Goal: Navigation & Orientation: Find specific page/section

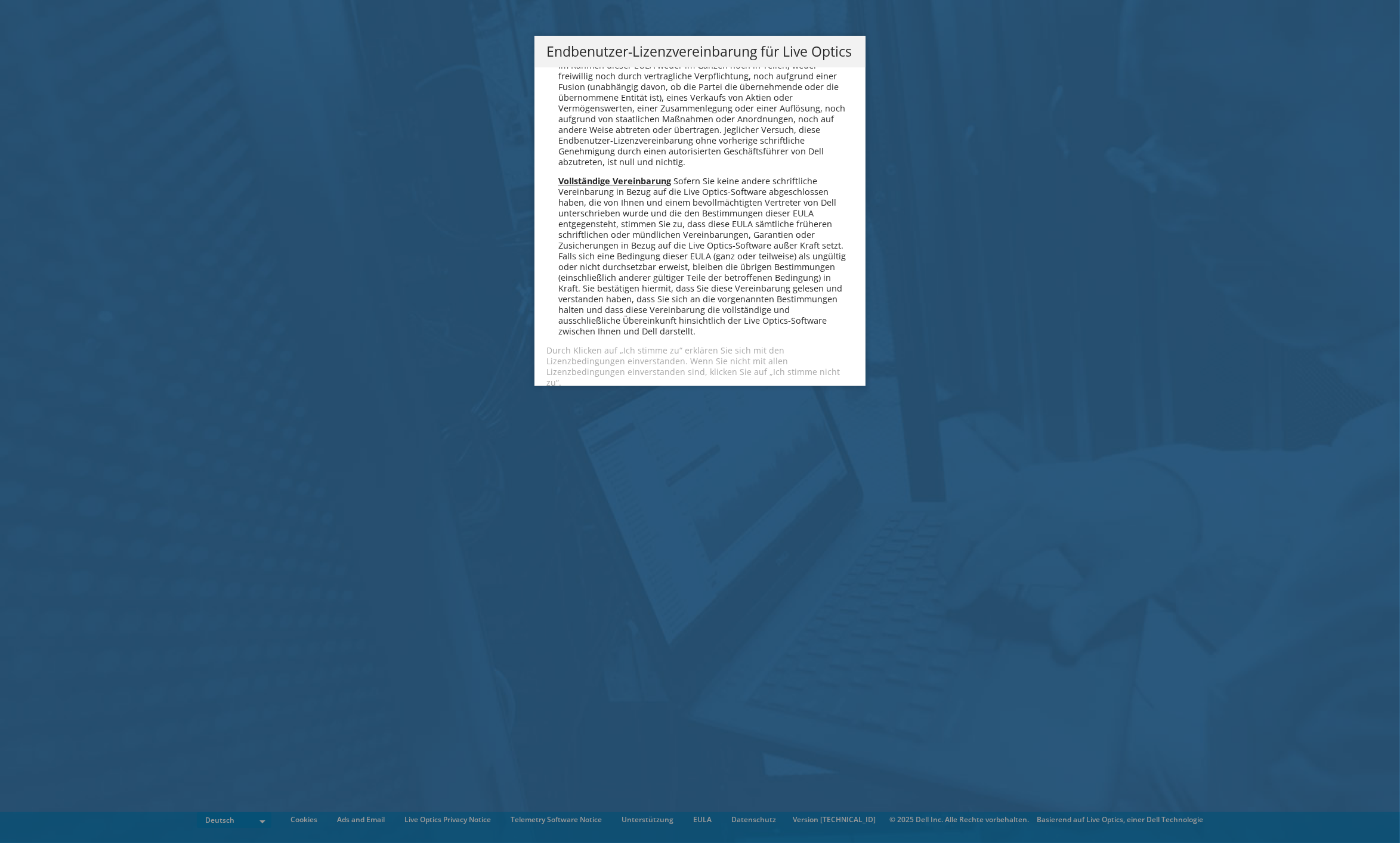
scroll to position [5862, 0]
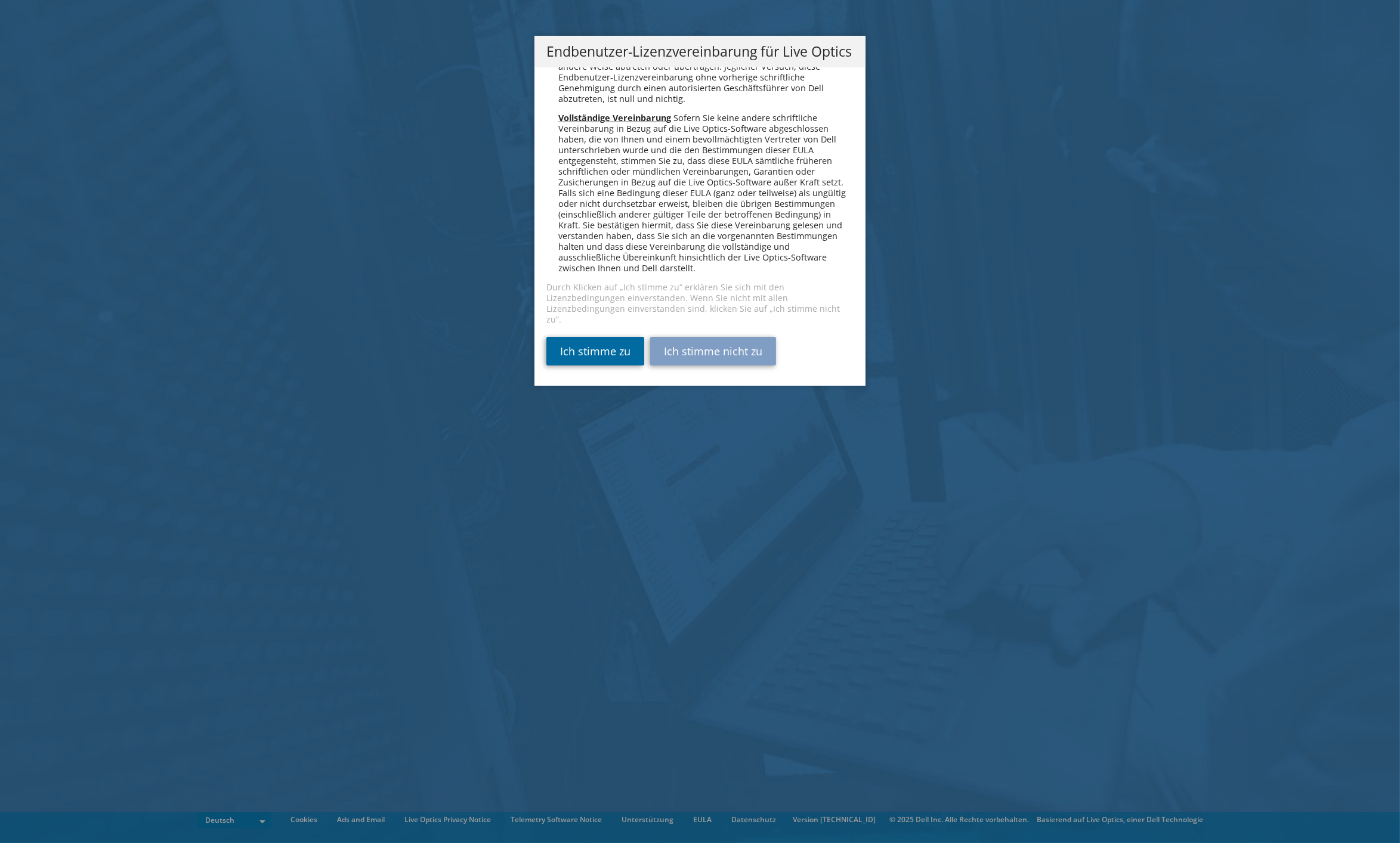
click at [579, 352] on link "Ich stimme zu" at bounding box center [594, 351] width 98 height 29
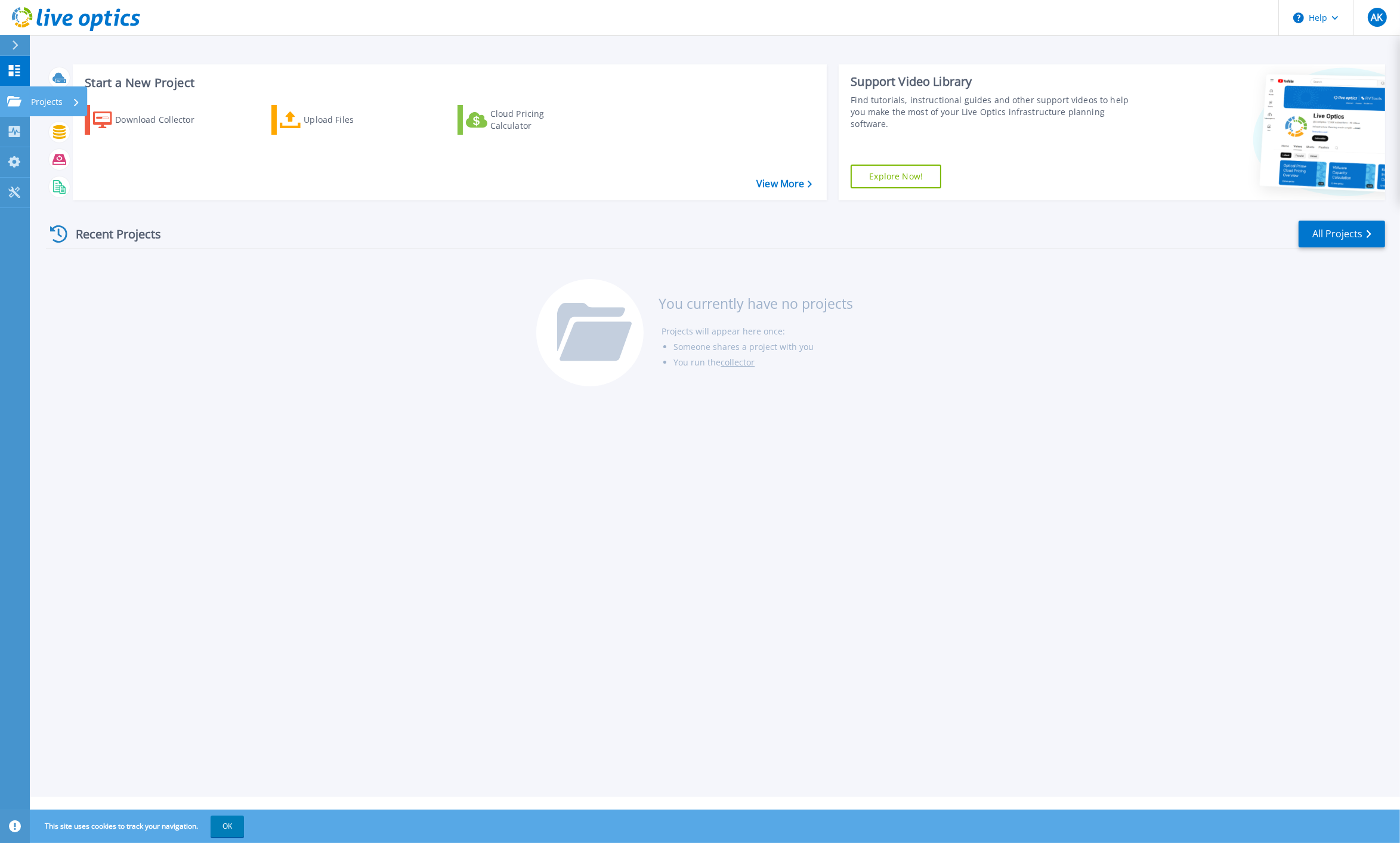
click at [16, 103] on icon at bounding box center [14, 101] width 15 height 10
click at [350, 491] on div "Start a New Project Download Collector Upload Files Cloud Pricing Calculator Vi…" at bounding box center [715, 398] width 1370 height 797
click at [47, 99] on p "Projects" at bounding box center [47, 102] width 32 height 31
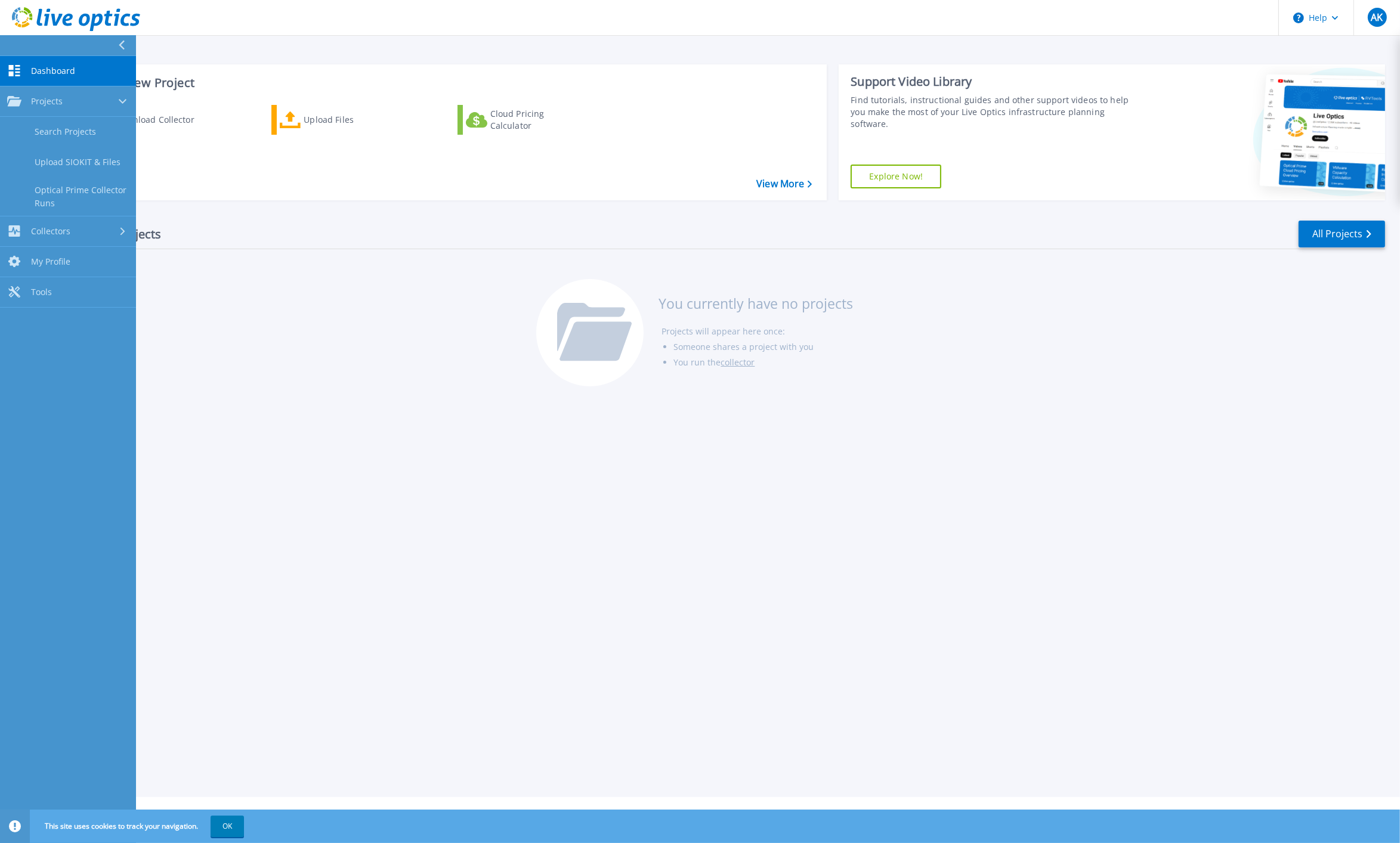
click at [49, 65] on link "Dashboard Dashboard" at bounding box center [67, 71] width 136 height 30
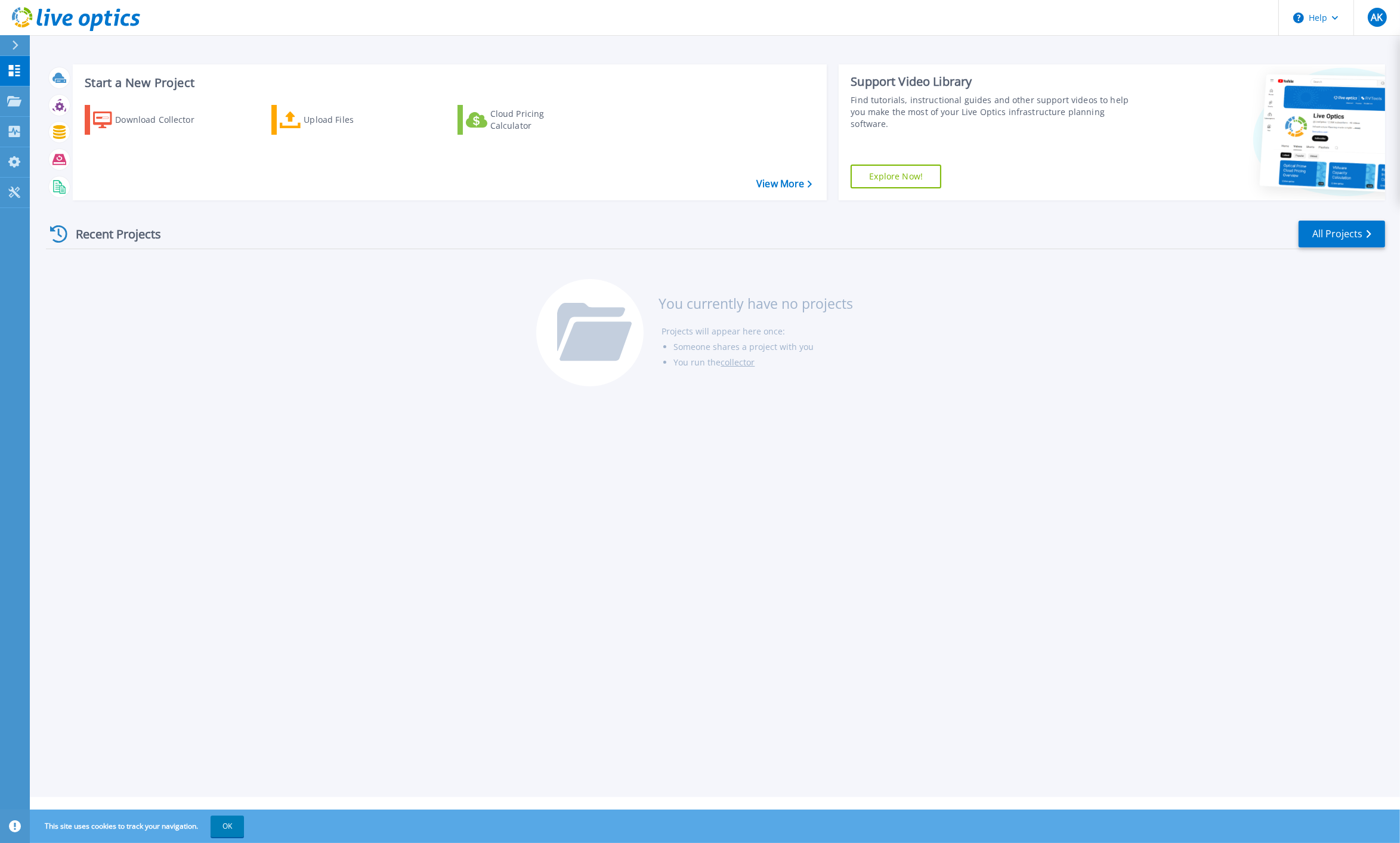
click at [1124, 258] on div "Recent Projects All Projects You currently have no projects Projects will appea…" at bounding box center [715, 304] width 1339 height 188
click at [1371, 10] on div "AK" at bounding box center [1377, 17] width 19 height 19
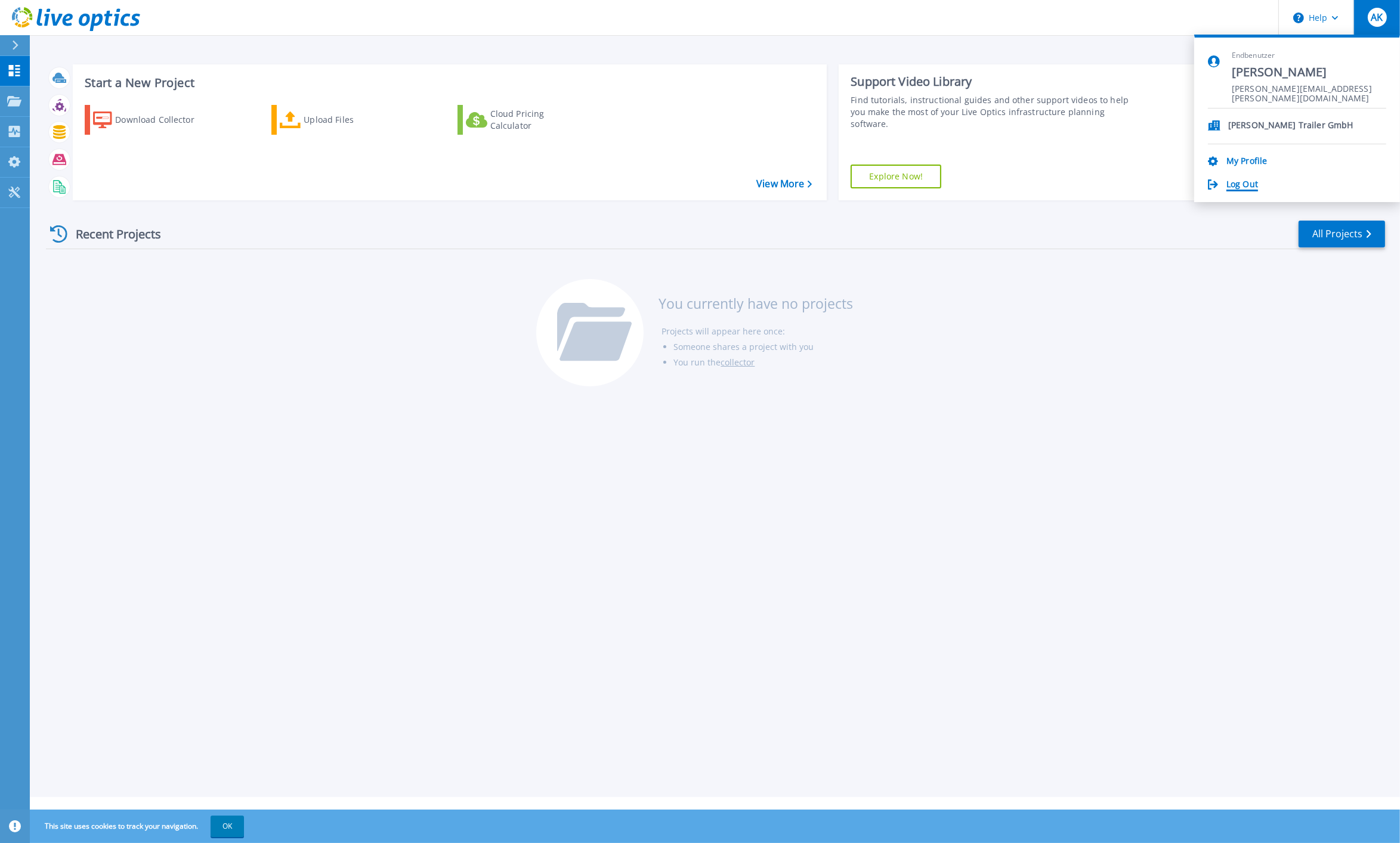
click at [1238, 184] on link "Log Out" at bounding box center [1242, 185] width 32 height 11
